Goal: Communication & Community: Participate in discussion

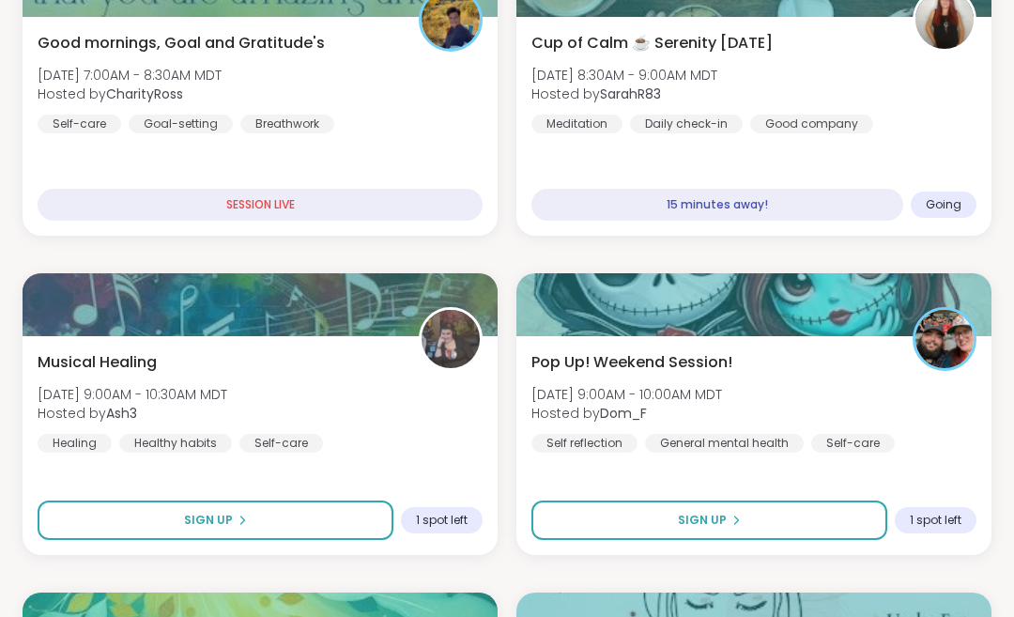
scroll to position [420, 0]
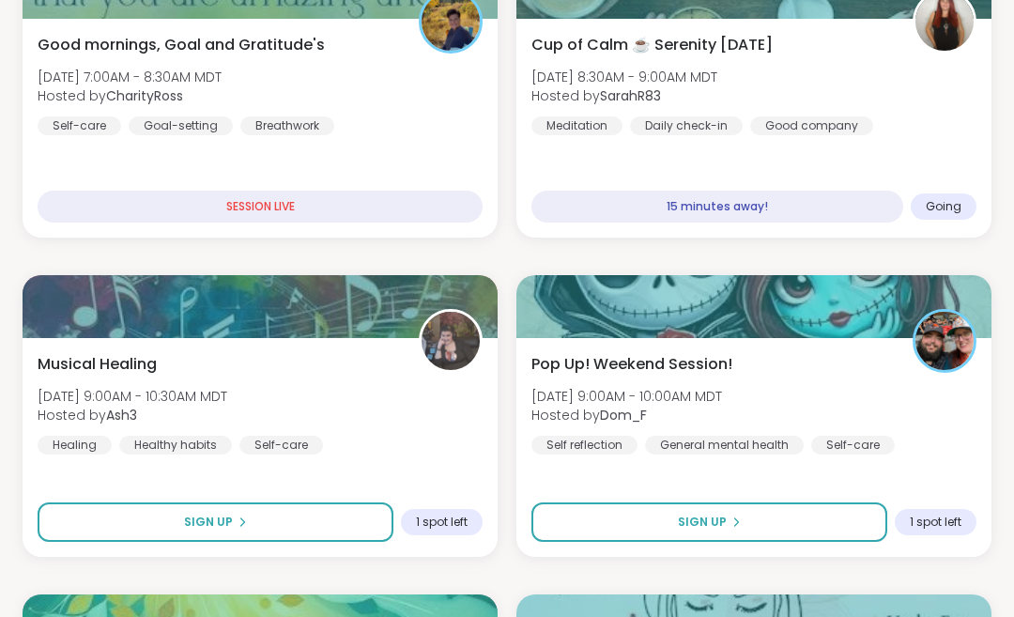
click at [735, 511] on button "Sign Up" at bounding box center [709, 521] width 356 height 39
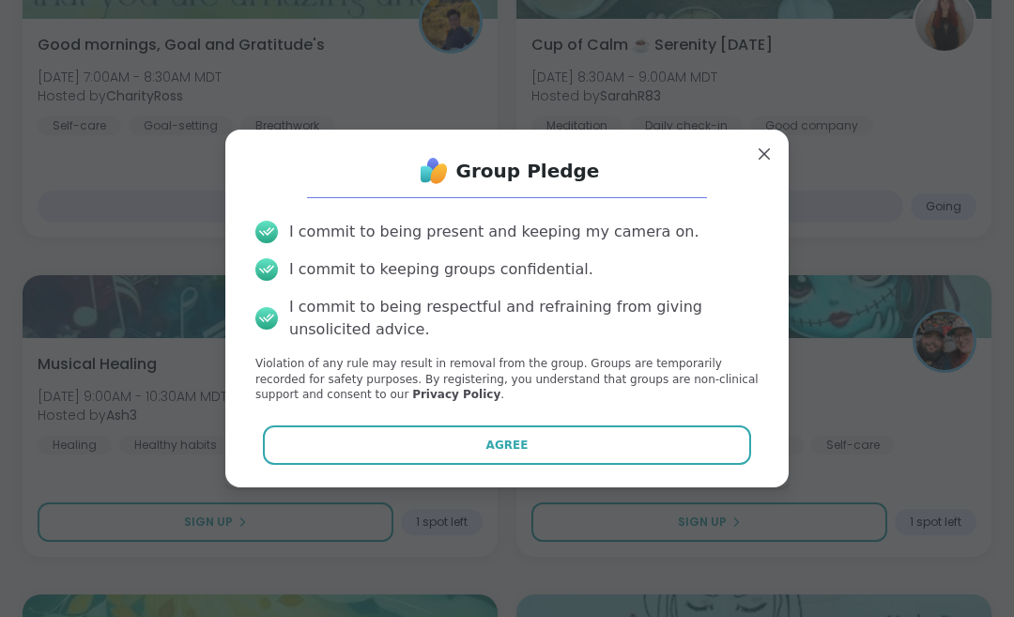
click at [570, 443] on button "Agree" at bounding box center [507, 444] width 489 height 39
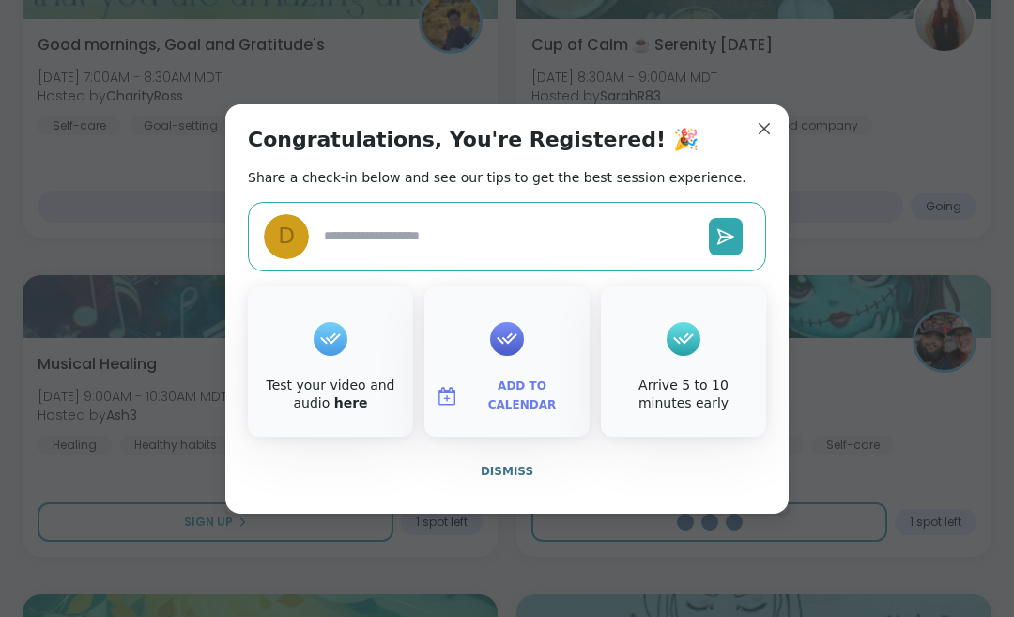
type textarea "*"
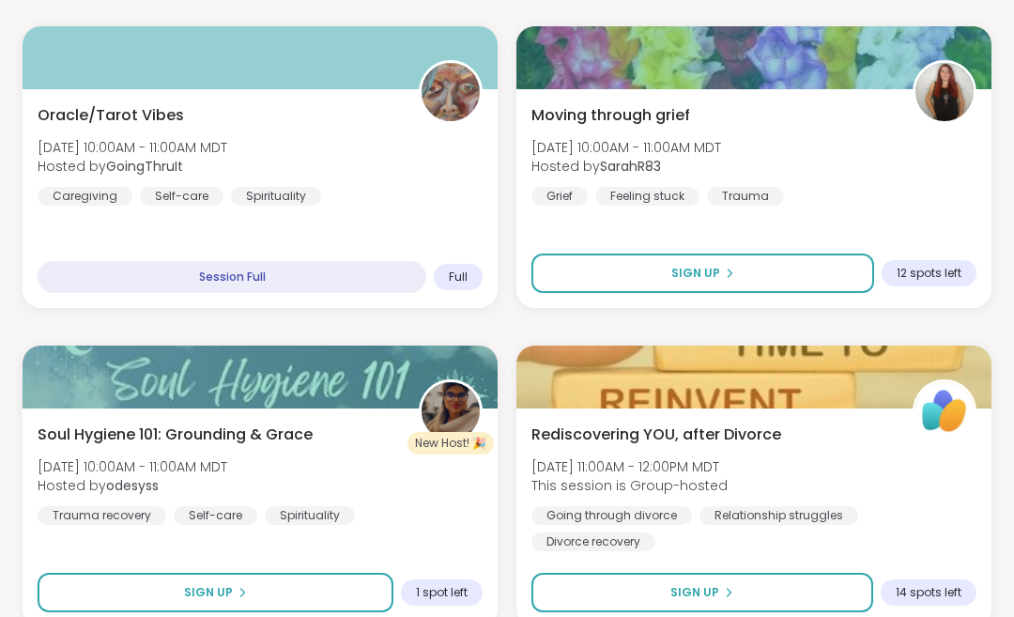
scroll to position [1308, 0]
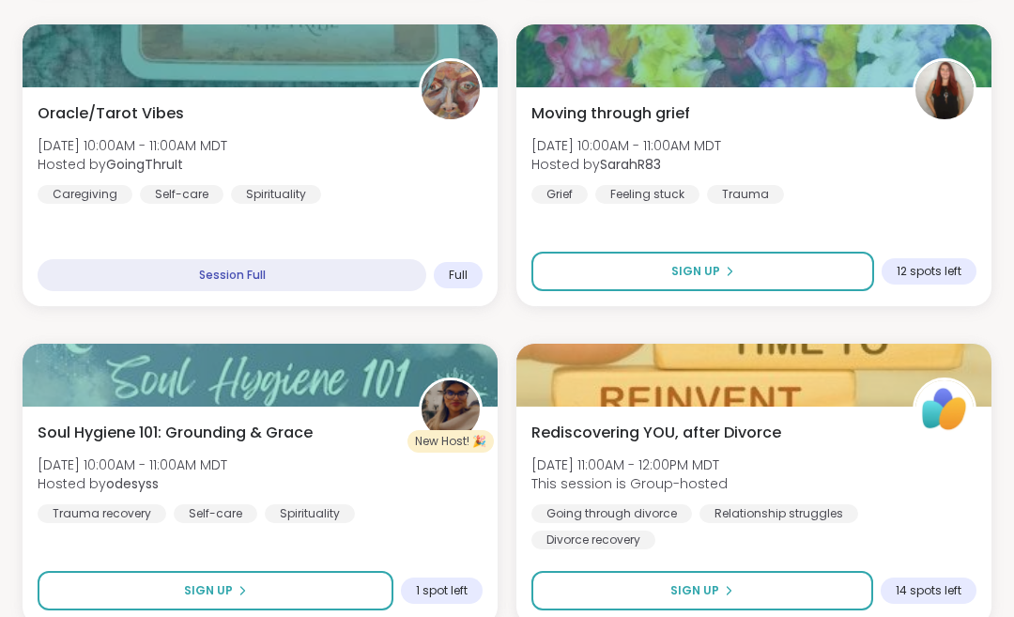
click at [309, 591] on button "Sign Up" at bounding box center [216, 591] width 356 height 39
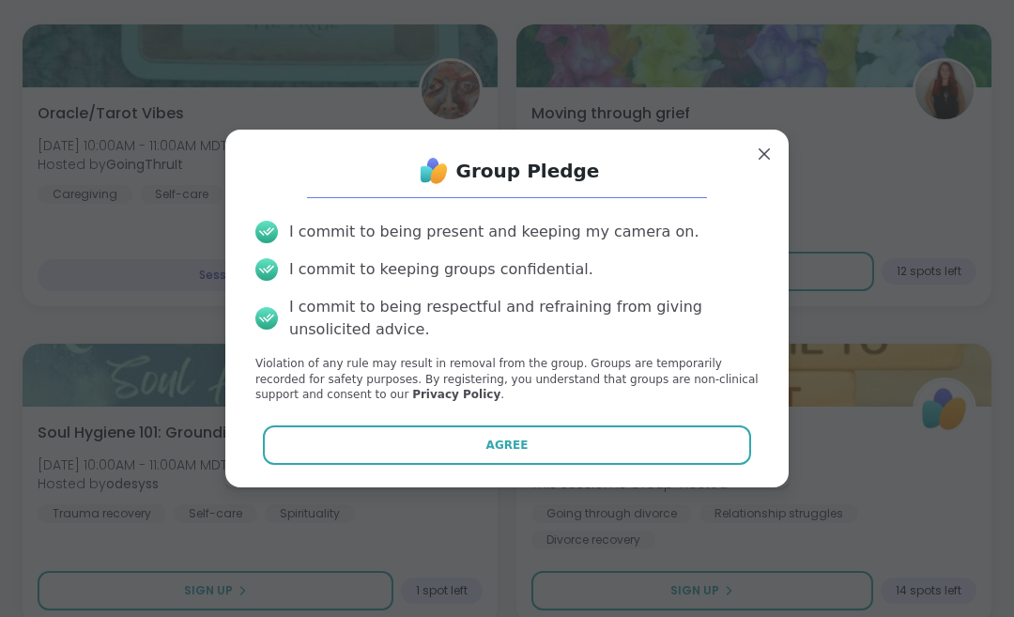
click at [526, 465] on button "Agree" at bounding box center [507, 444] width 489 height 39
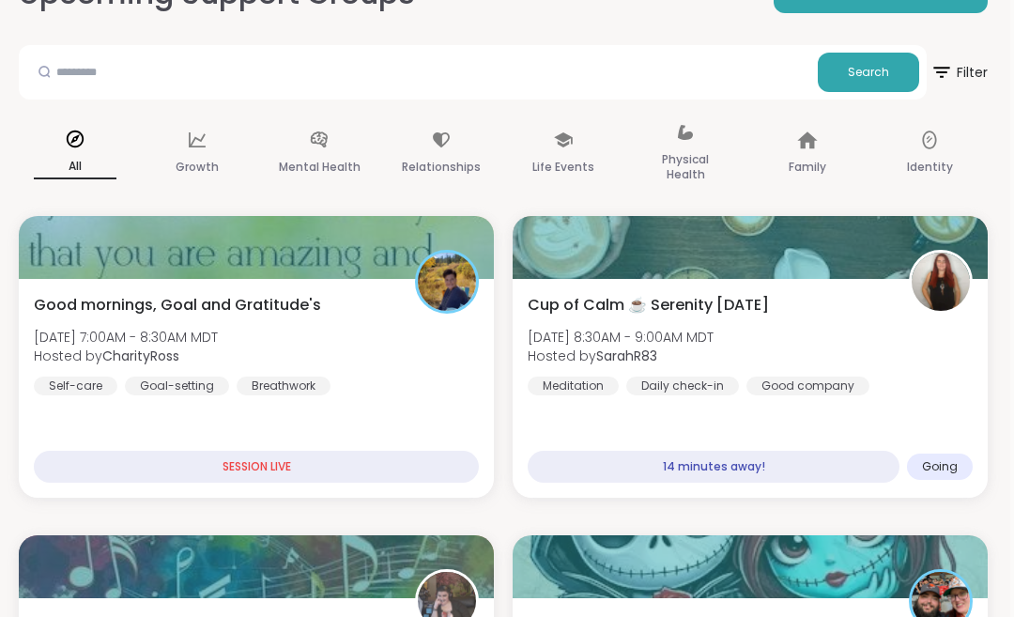
scroll to position [160, 4]
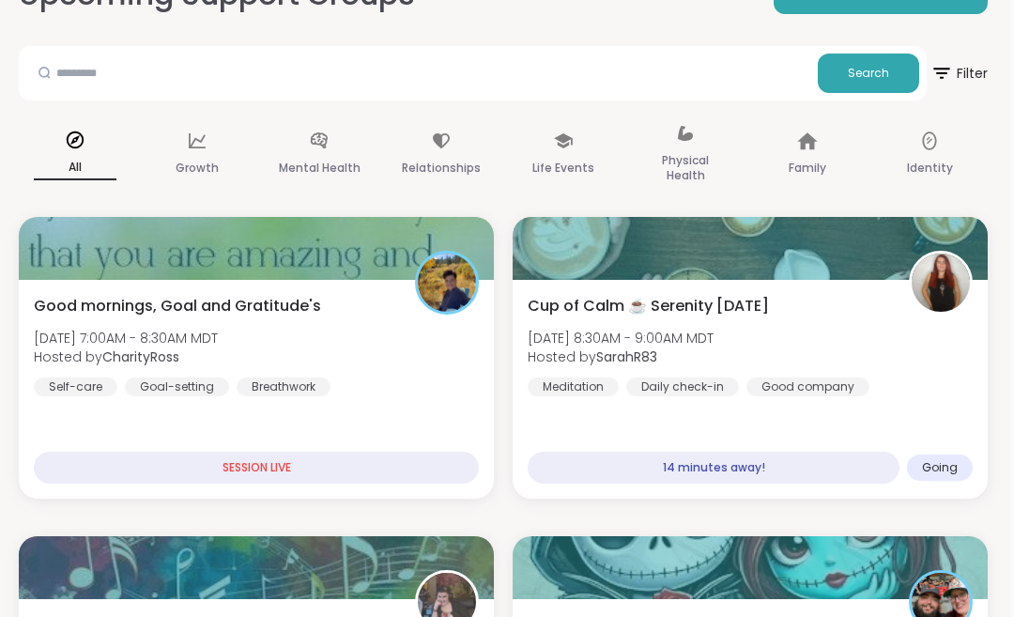
click at [852, 349] on div "Cup of Calm ☕ Serenity [DATE] [DATE] 8:30AM - 9:00AM MDT Hosted by SarahR83 Med…" at bounding box center [749, 345] width 445 height 101
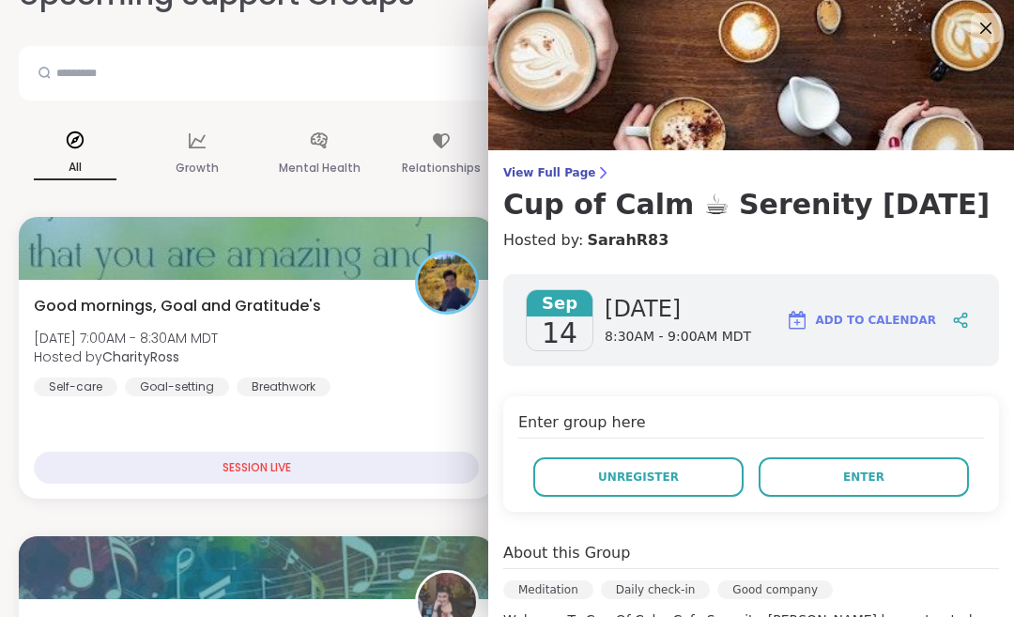
click at [840, 478] on button "Enter" at bounding box center [863, 476] width 210 height 39
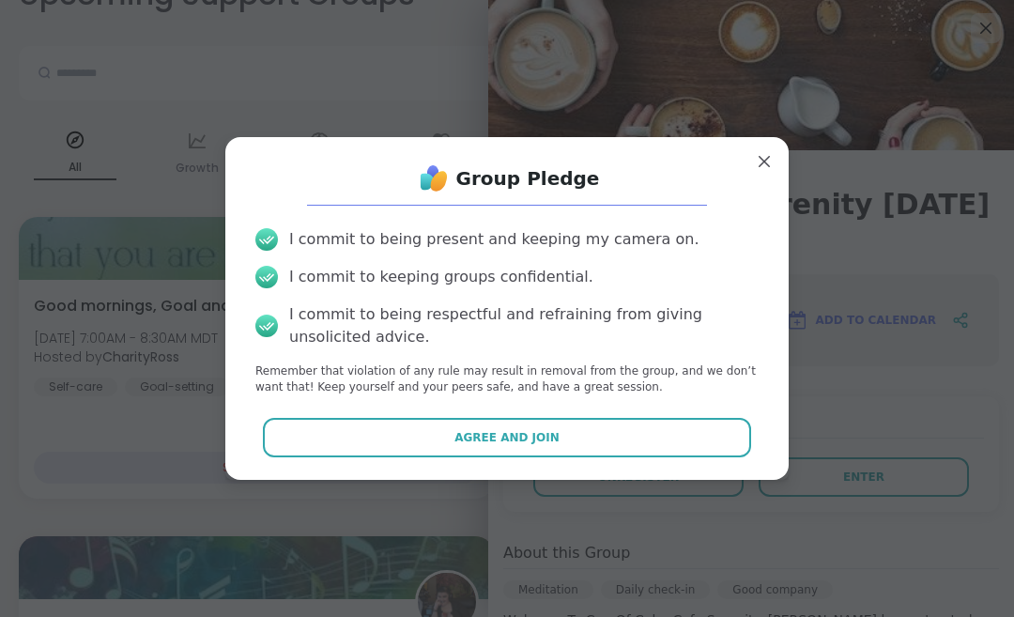
click at [638, 429] on button "Agree and Join" at bounding box center [507, 437] width 489 height 39
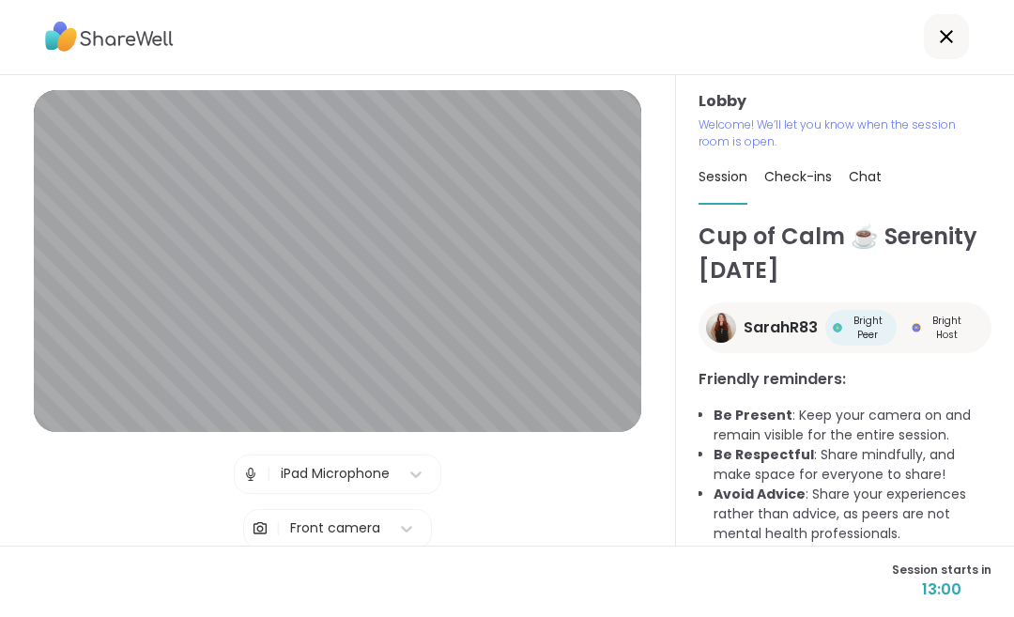
scroll to position [92, 0]
click at [255, 456] on img at bounding box center [250, 475] width 17 height 38
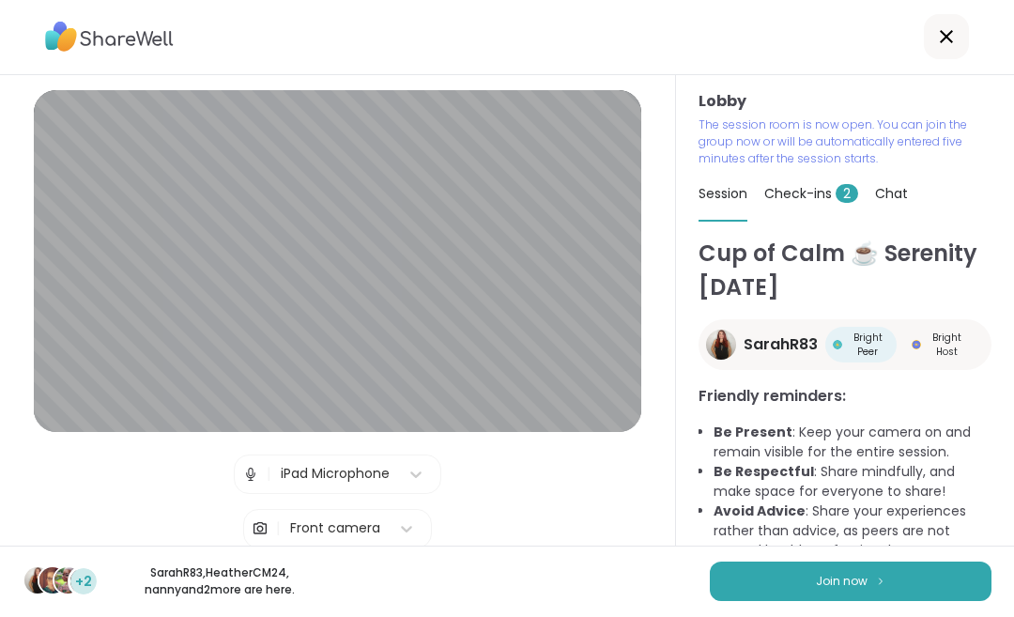
click at [861, 579] on span "Join now" at bounding box center [842, 581] width 52 height 17
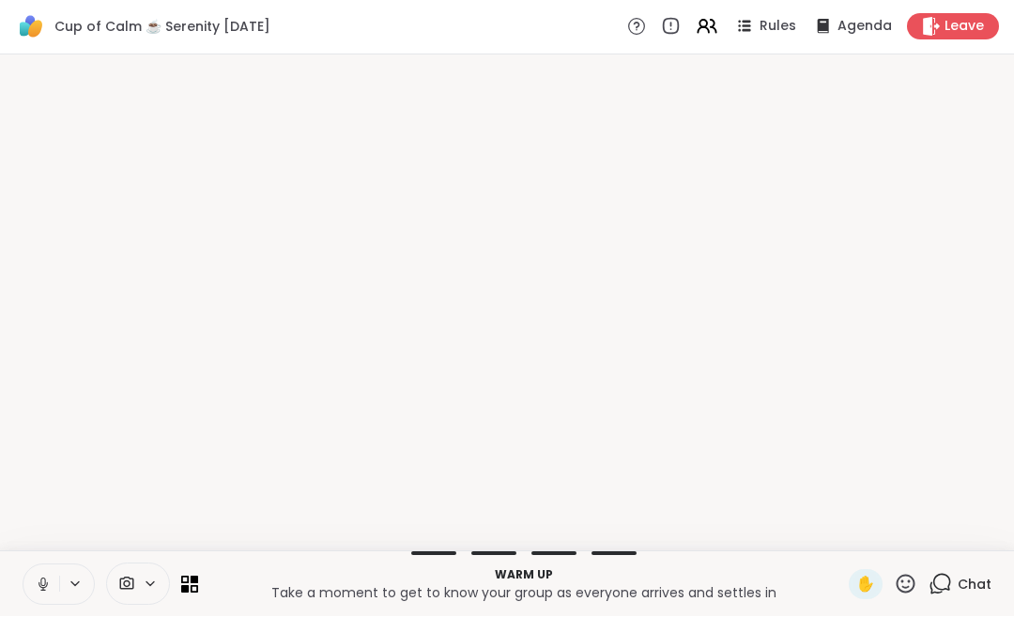
scroll to position [0, 0]
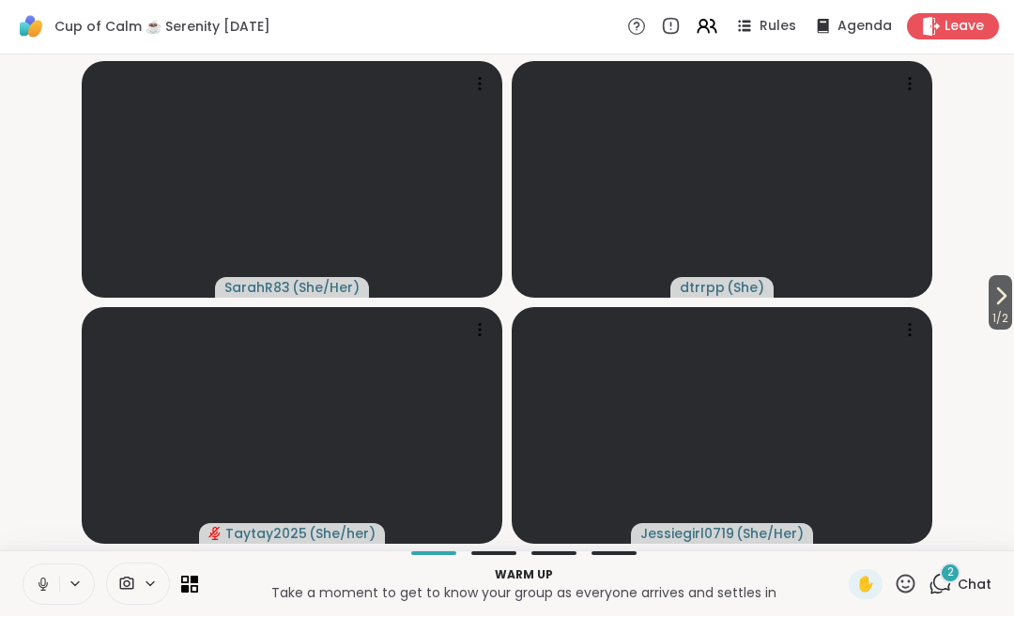
click at [950, 572] on span "2" at bounding box center [950, 573] width 7 height 16
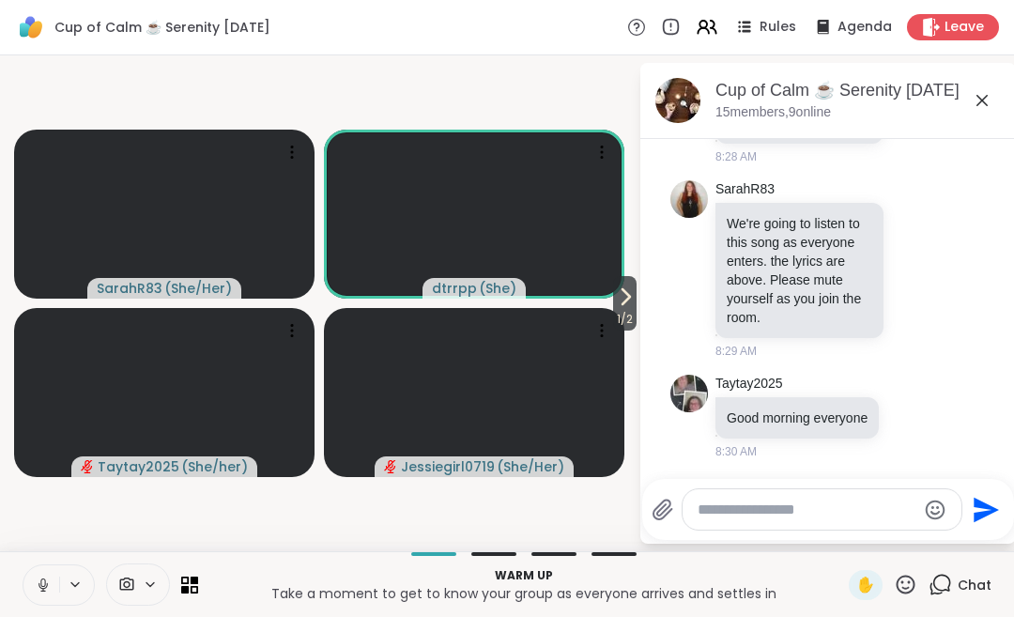
scroll to position [1828, 0]
click at [57, 569] on button at bounding box center [41, 584] width 36 height 39
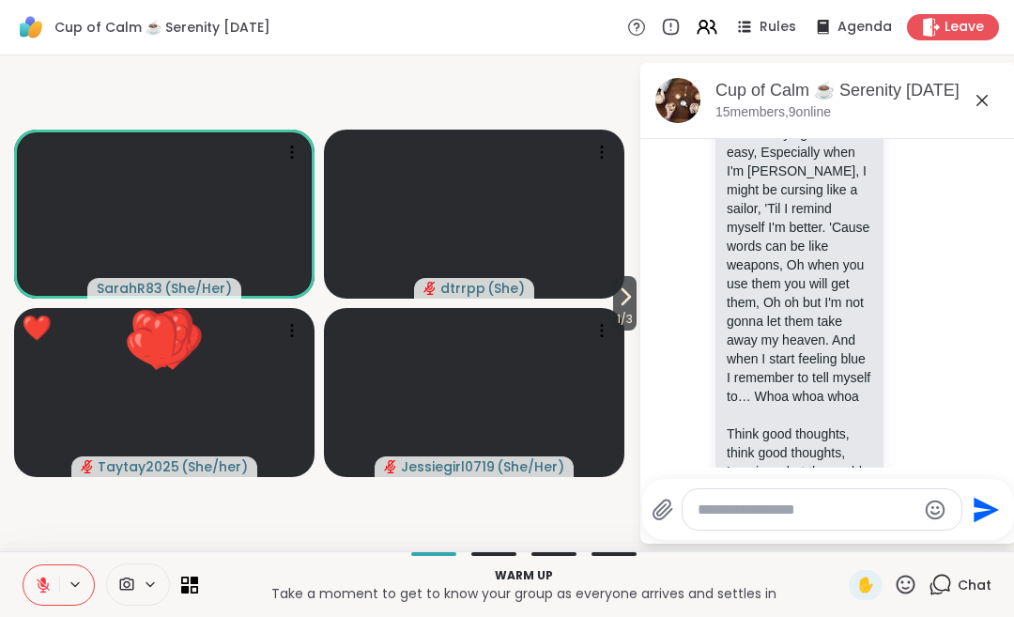
scroll to position [656, 0]
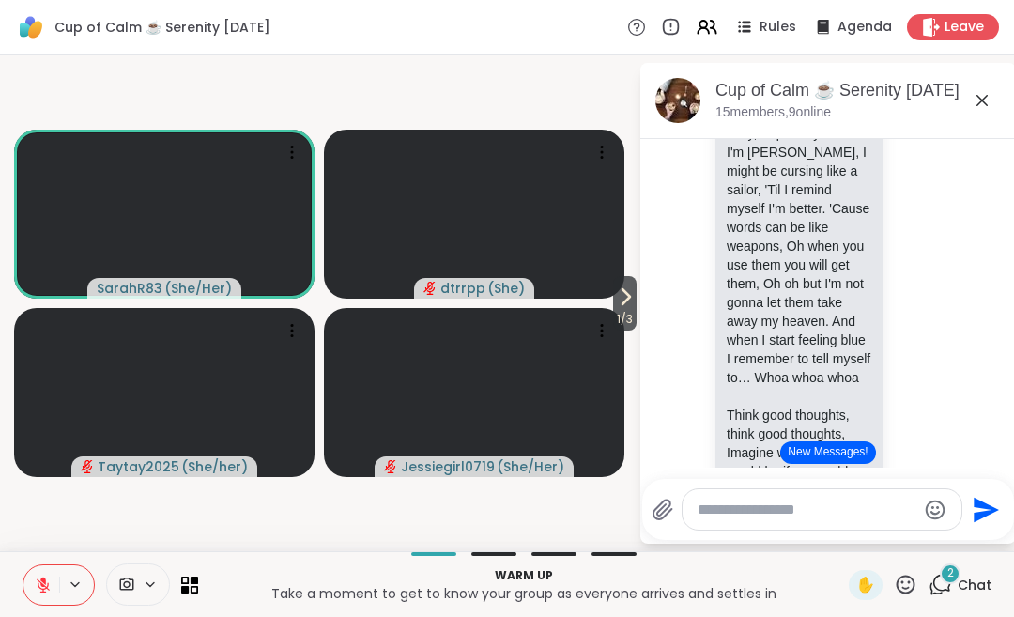
click at [850, 463] on button "New Messages!" at bounding box center [827, 452] width 95 height 23
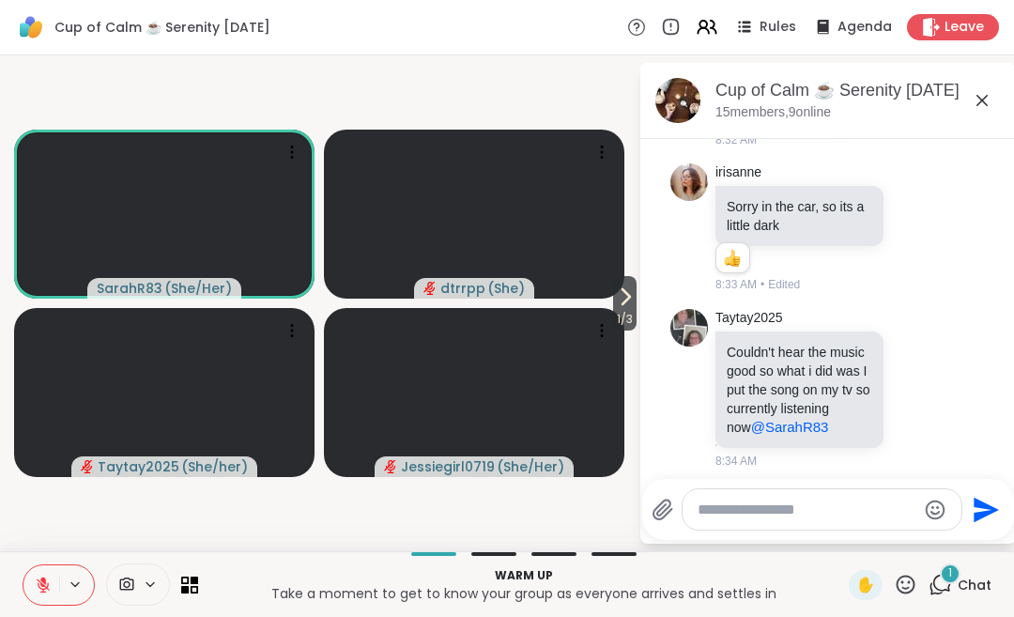
scroll to position [2265, 0]
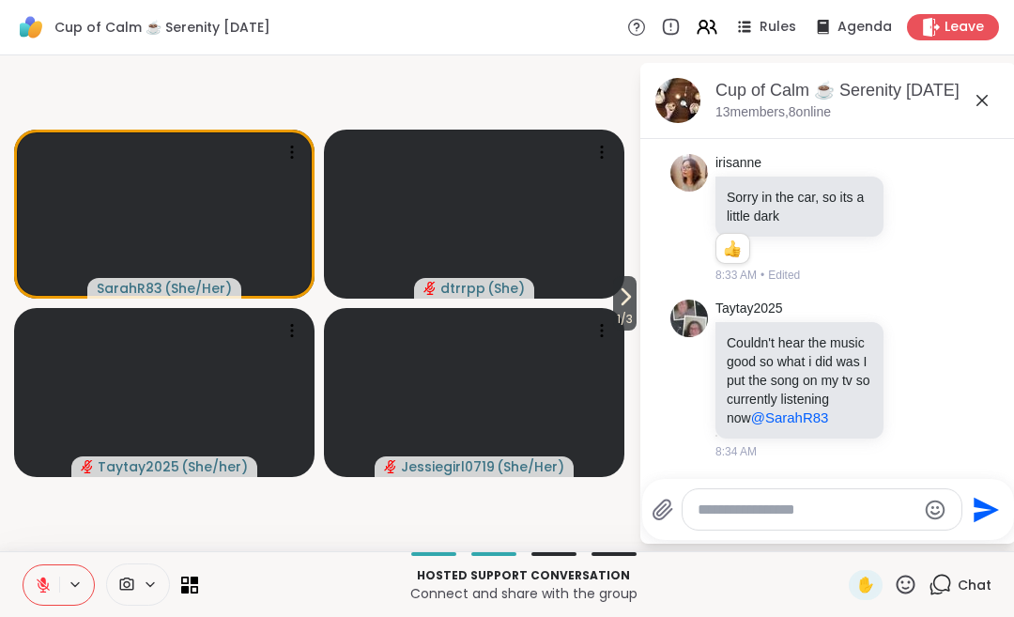
click at [734, 513] on textarea "Type your message" at bounding box center [806, 509] width 219 height 19
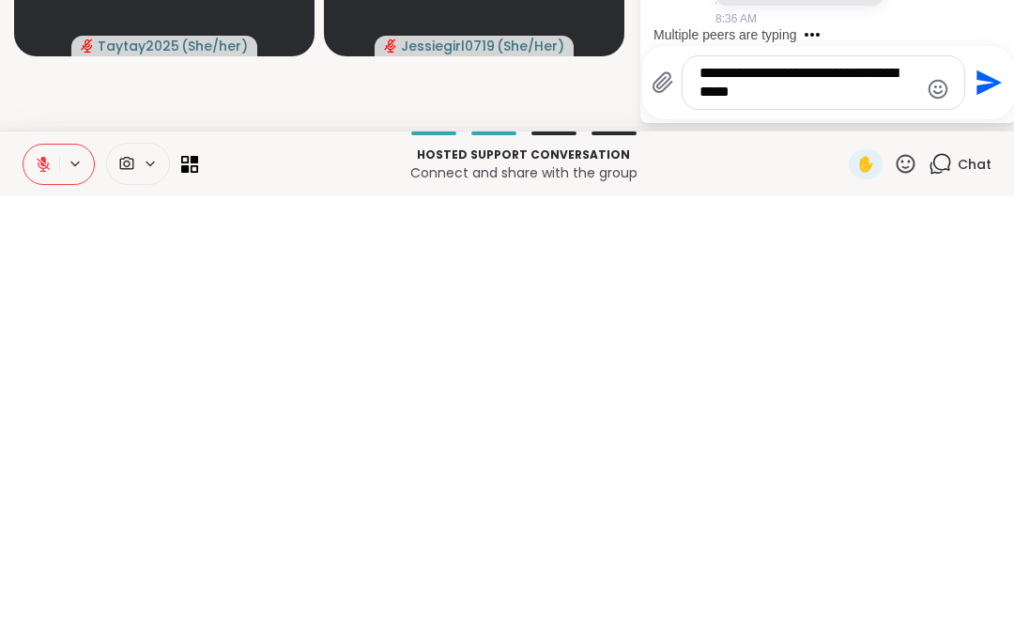
scroll to position [2732, 0]
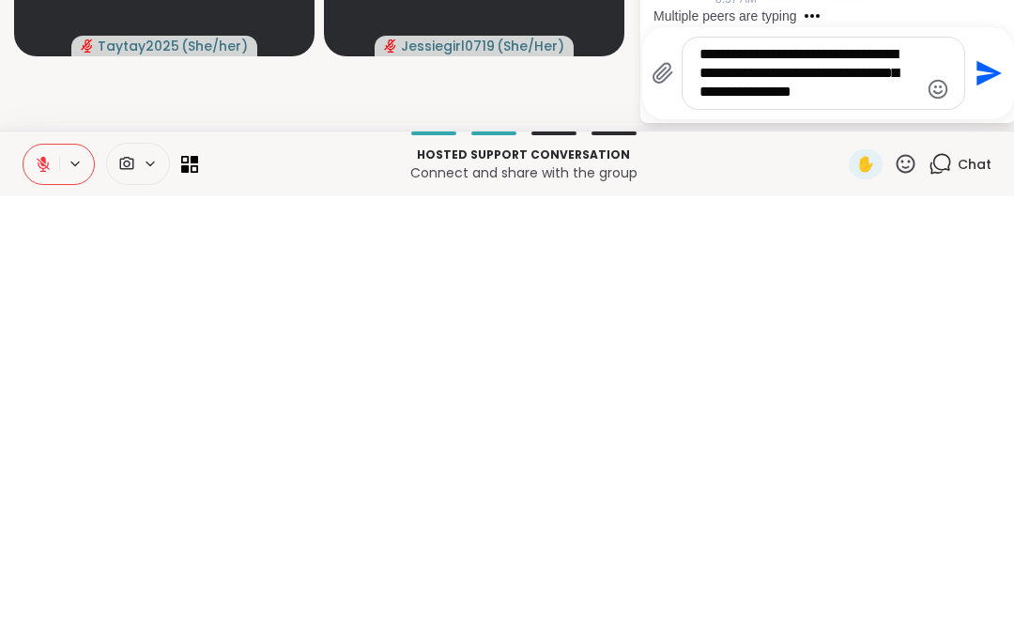
type textarea "**********"
click at [995, 479] on icon "Send" at bounding box center [986, 494] width 30 height 30
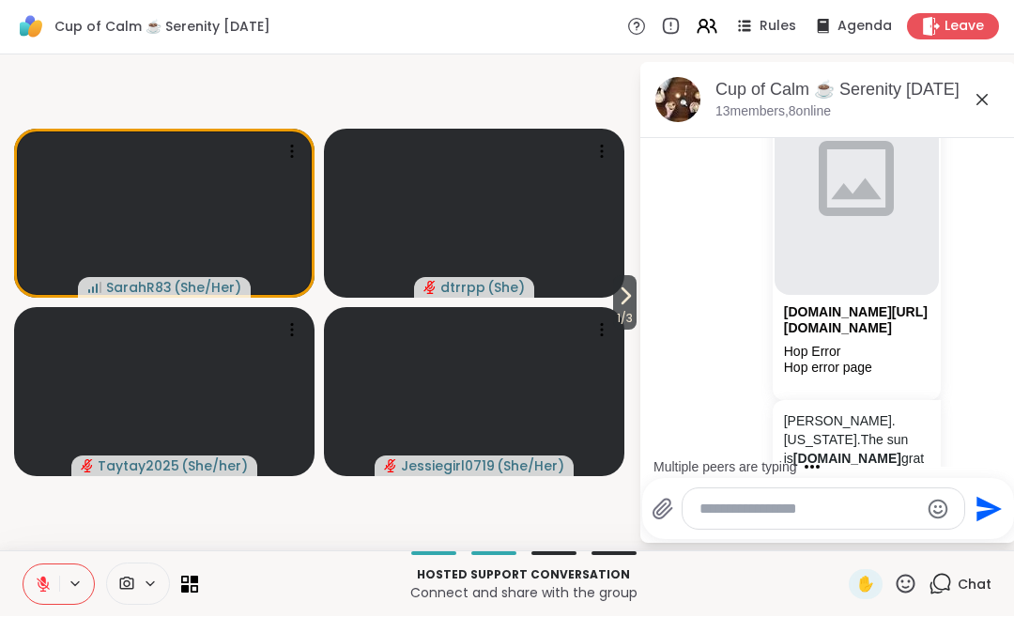
scroll to position [3015, 0]
click at [920, 235] on img at bounding box center [856, 176] width 164 height 234
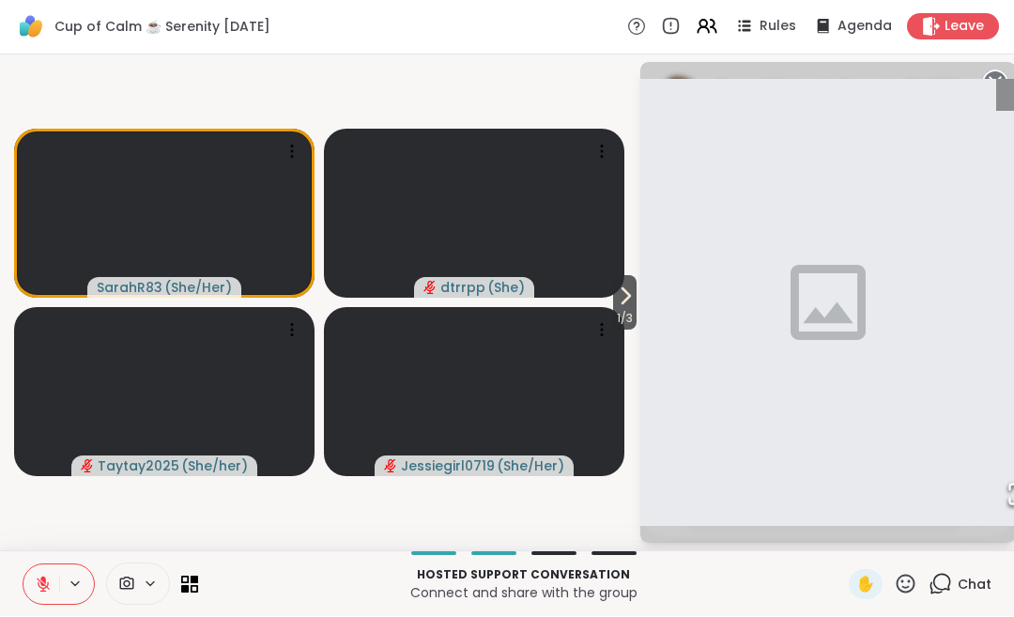
click at [988, 77] on circle at bounding box center [995, 83] width 23 height 23
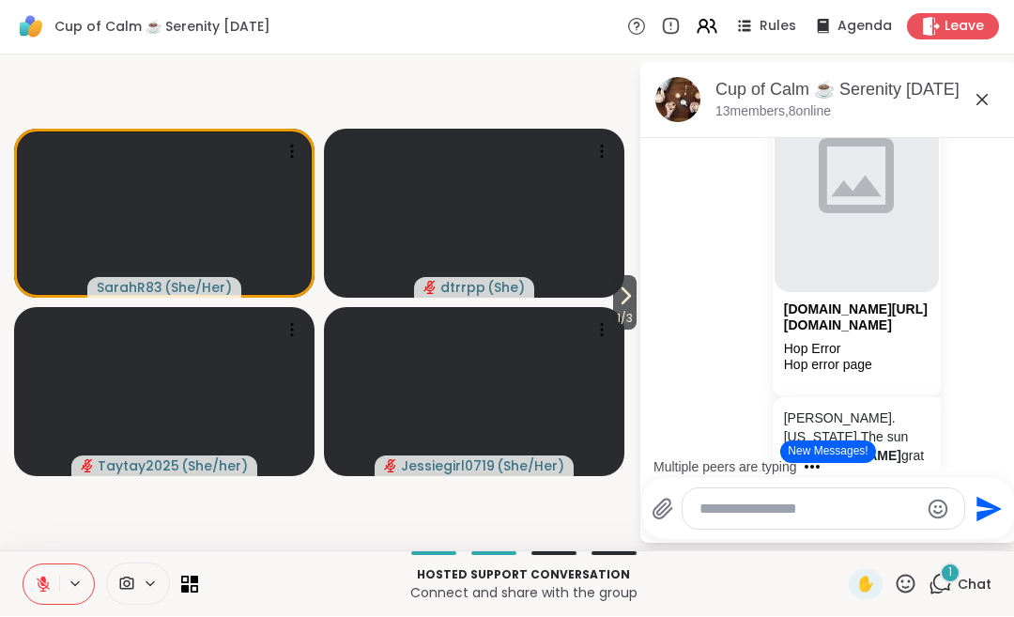
click at [917, 89] on icon "Attachment" at bounding box center [912, 78] width 23 height 23
